Goal: Check status: Check status

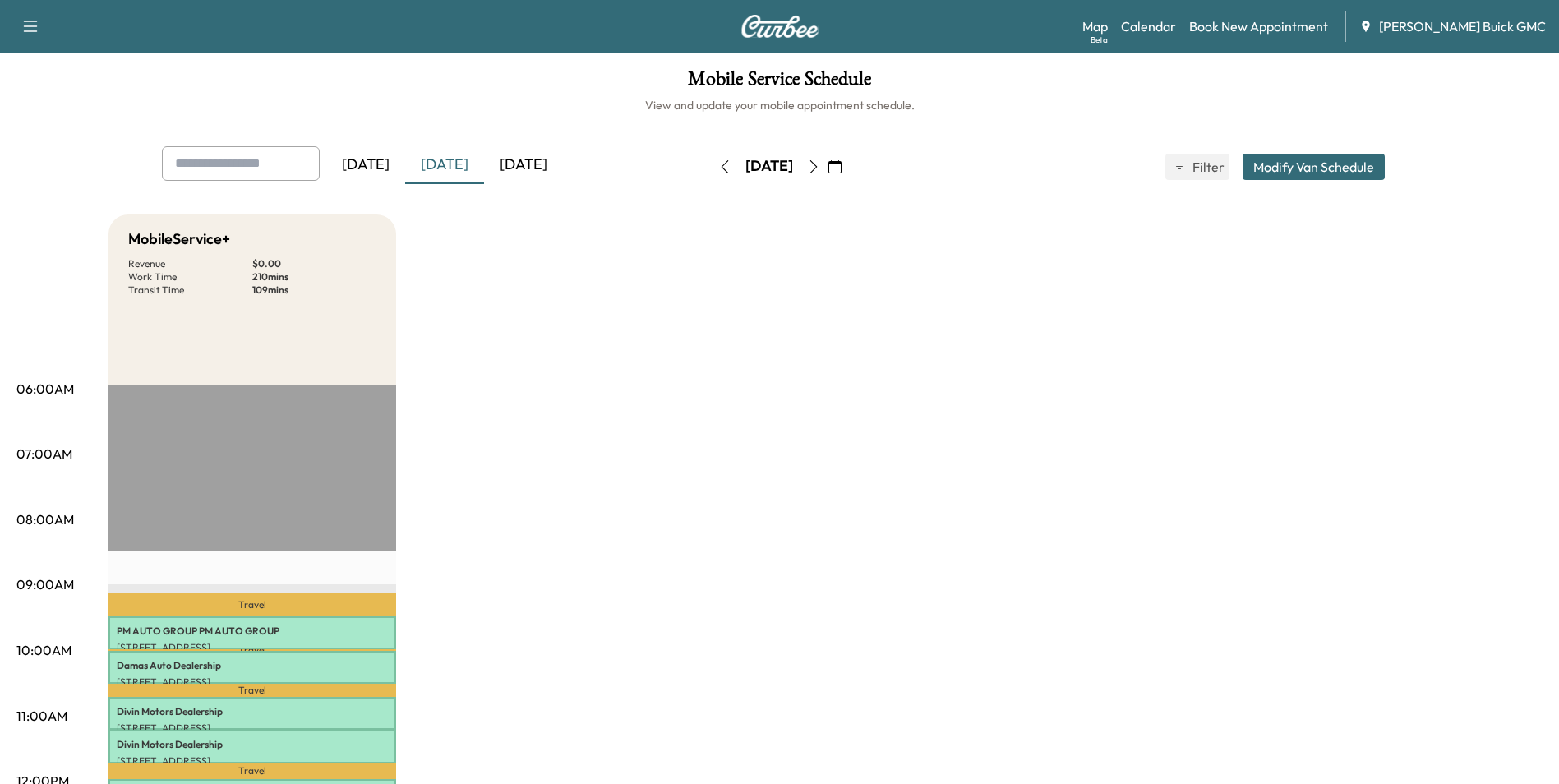
click at [820, 166] on icon "button" at bounding box center [813, 166] width 13 height 13
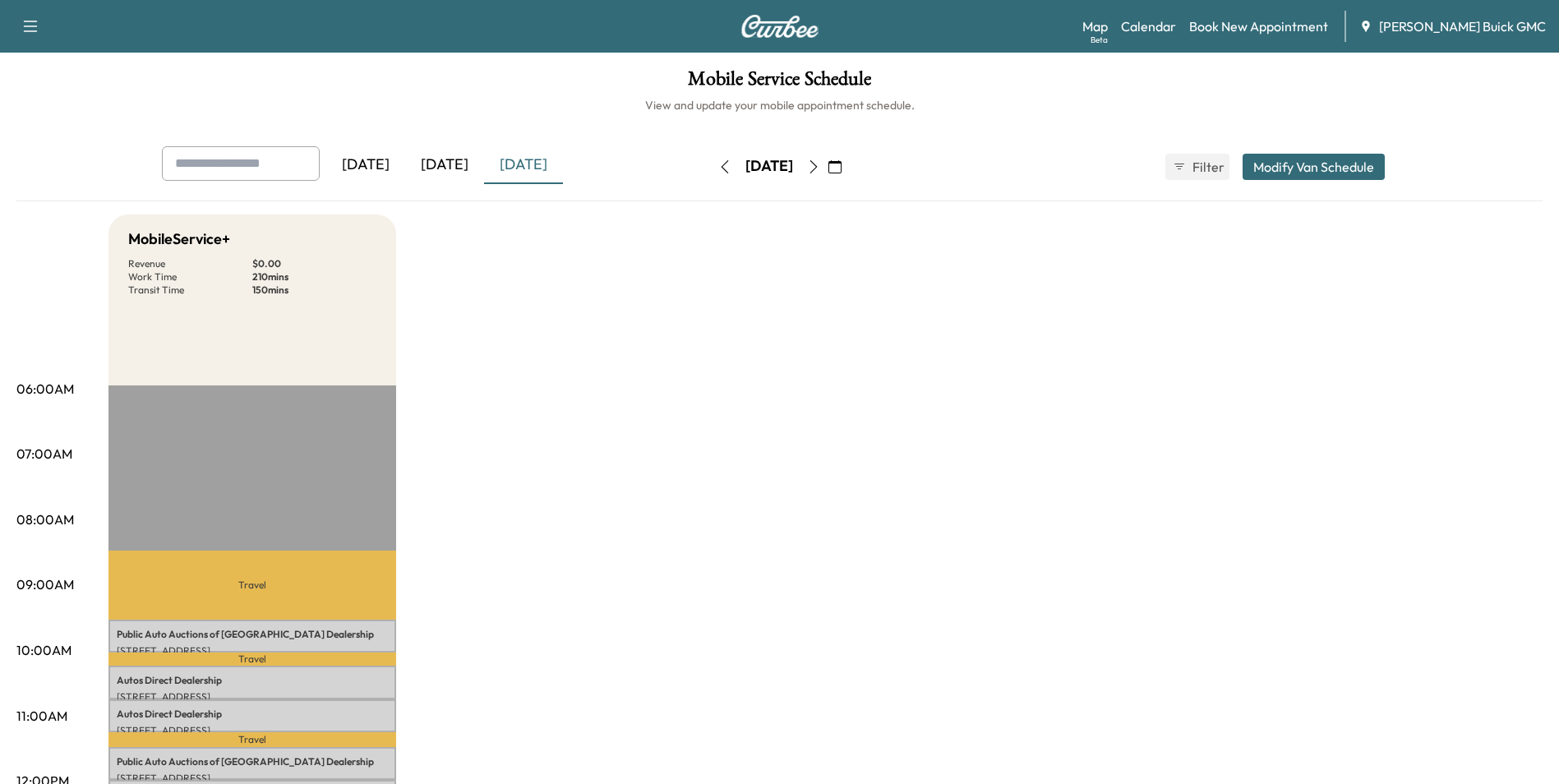
click at [842, 169] on icon "button" at bounding box center [834, 166] width 13 height 13
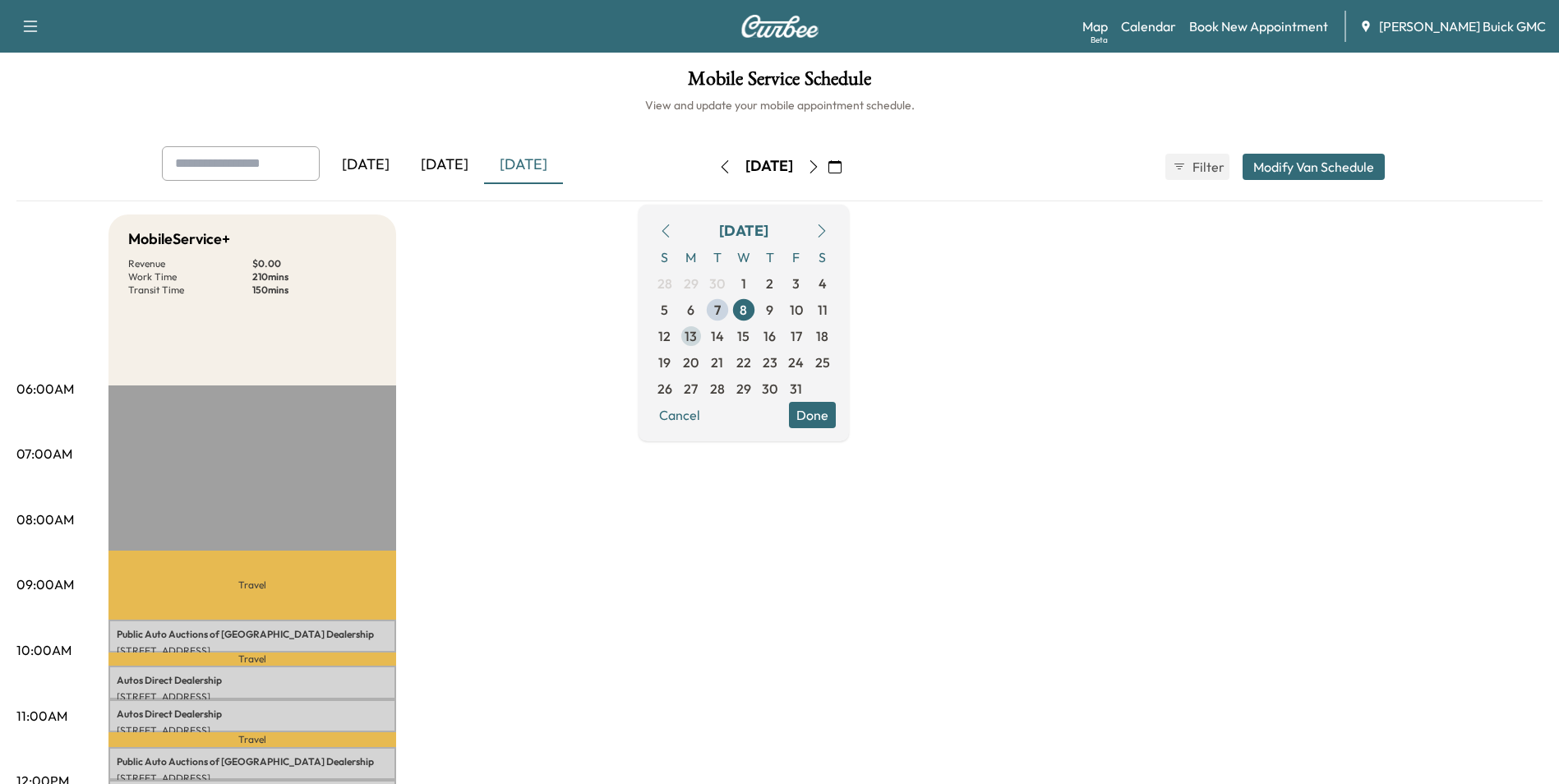
click at [697, 334] on span "13" at bounding box center [691, 336] width 13 height 20
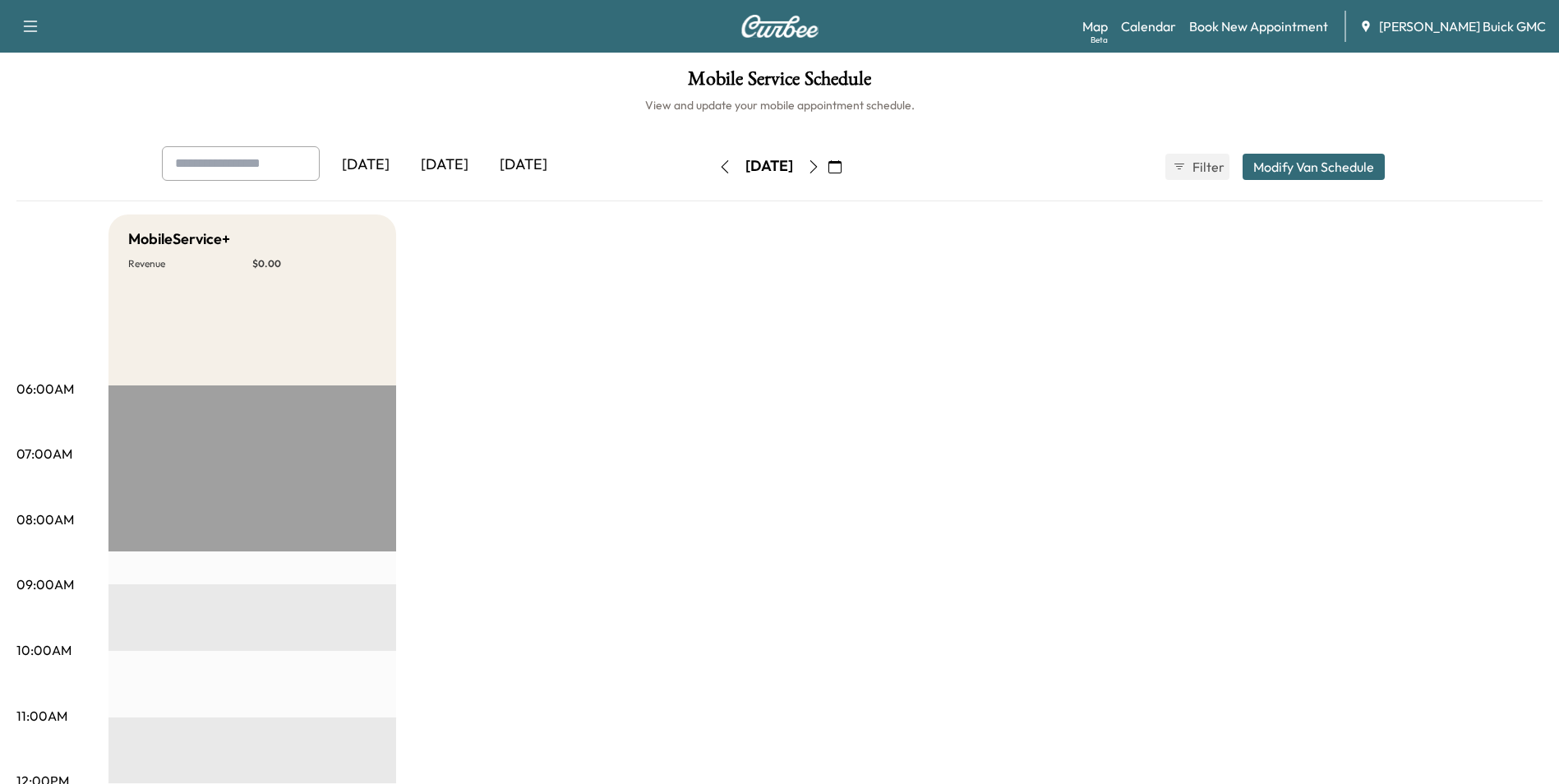
drag, startPoint x: 929, startPoint y: 315, endPoint x: 918, endPoint y: 316, distance: 11.0
